Goal: Find specific fact

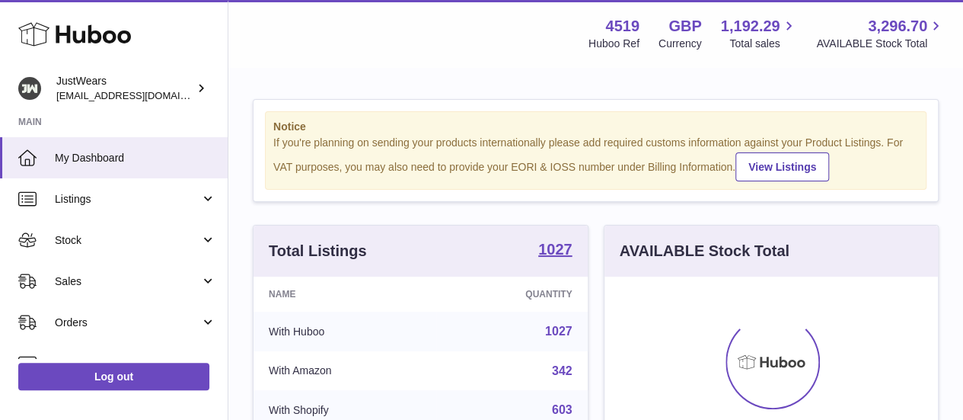
scroll to position [238, 334]
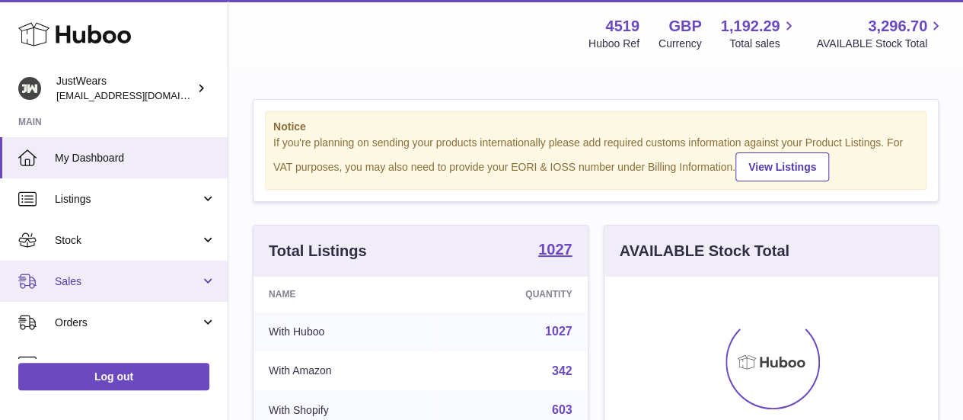
click at [65, 281] on span "Sales" at bounding box center [127, 281] width 145 height 14
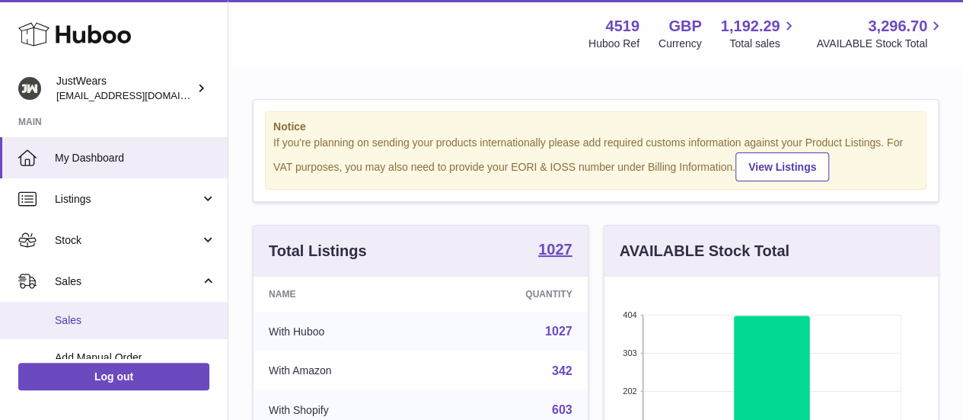
click at [138, 305] on link "Sales" at bounding box center [114, 320] width 228 height 37
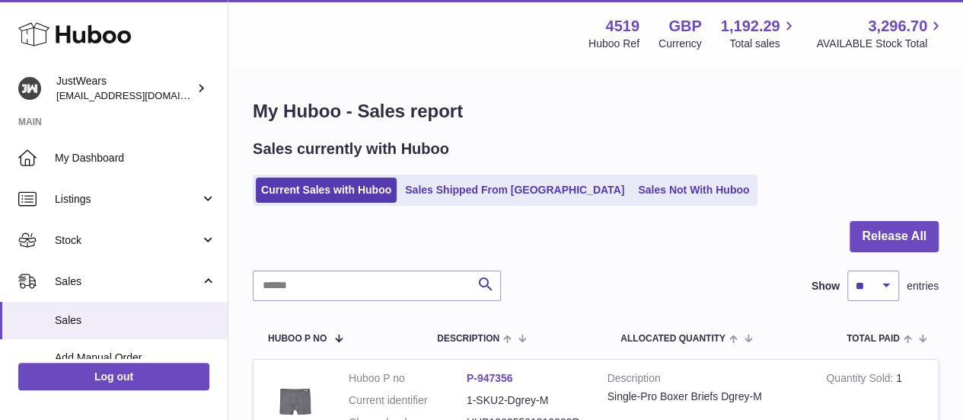
click at [447, 177] on ul "Current Sales with Huboo Sales Shipped From [GEOGRAPHIC_DATA] Sales Not With Hu…" at bounding box center [505, 189] width 505 height 31
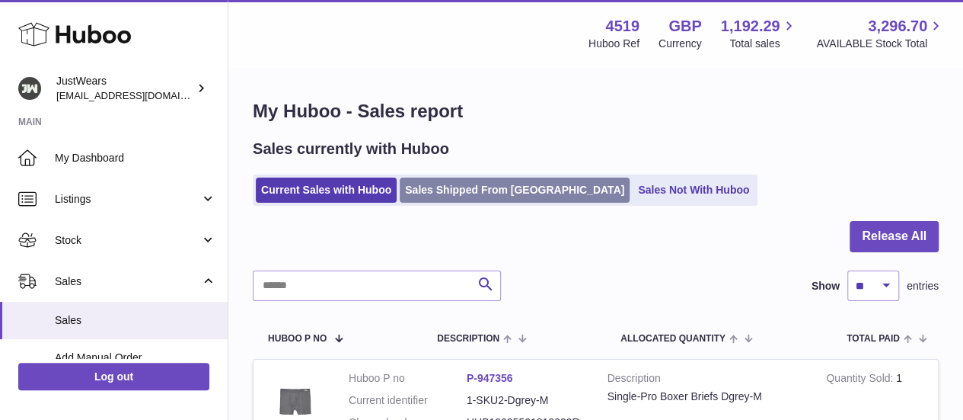
click at [448, 177] on link "Sales Shipped From [GEOGRAPHIC_DATA]" at bounding box center [515, 189] width 230 height 25
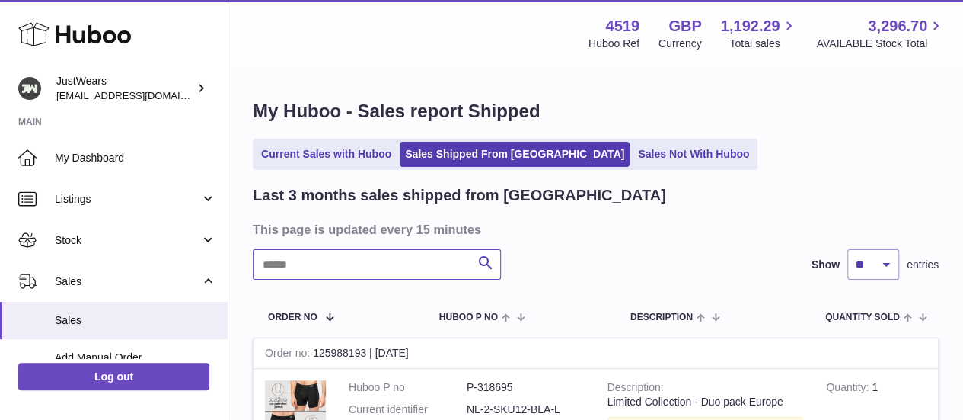
click at [408, 272] on input "text" at bounding box center [377, 264] width 248 height 30
paste input "******"
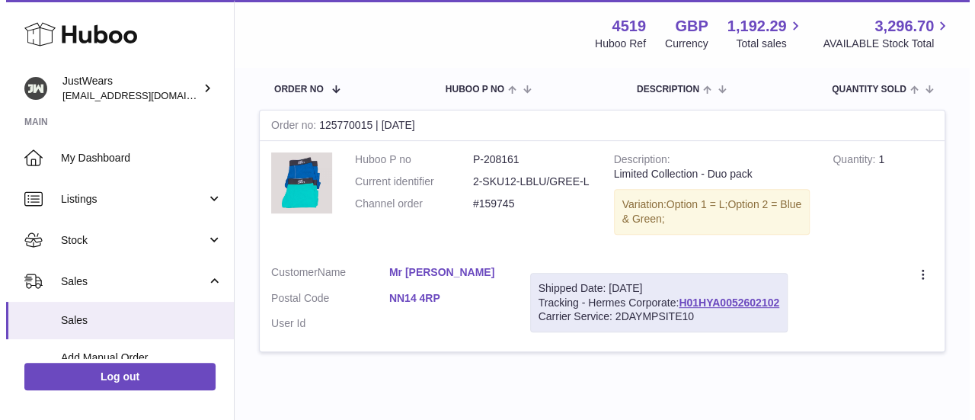
scroll to position [236, 0]
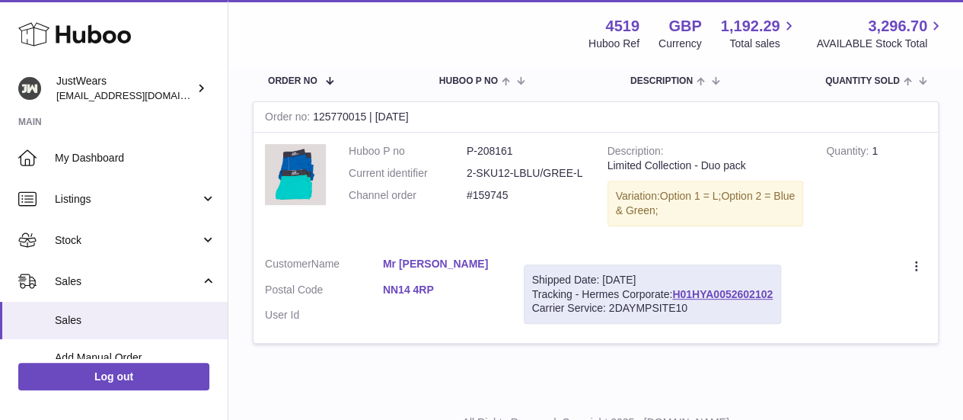
type input "******"
click at [407, 266] on link "Mr M Tibble" at bounding box center [442, 264] width 118 height 14
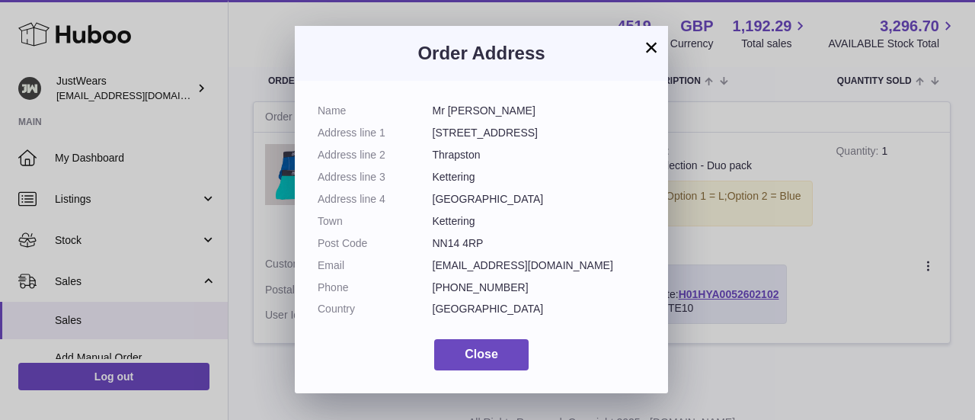
drag, startPoint x: 432, startPoint y: 108, endPoint x: 489, endPoint y: 241, distance: 144.7
click at [489, 241] on dl "Name Mr M Tibble Address line 1 14 Furnace Drive Address line 2 Thrapston Addre…" at bounding box center [481, 214] width 327 height 220
copy dl "Mr M Tibble Address line 1 14 Furnace Drive Address line 2 Thrapston Address li…"
